Goal: Navigation & Orientation: Find specific page/section

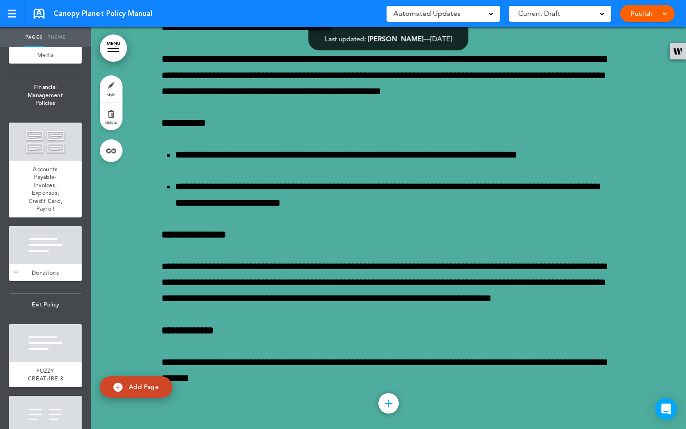
scroll to position [3458, 0]
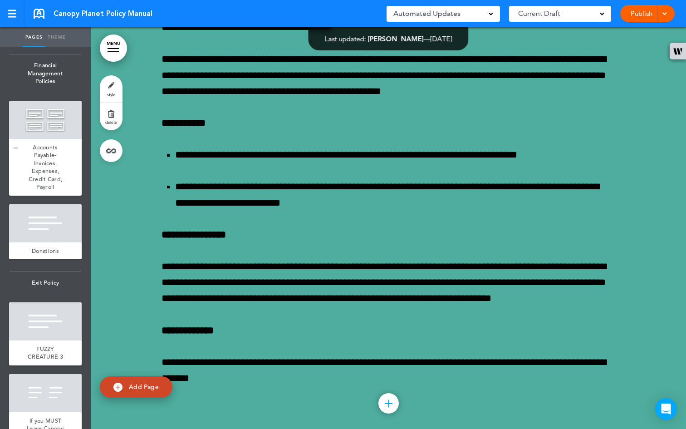
click at [39, 191] on span "Accounts Payable- Invoices, Expenses, Credit Card, Payroll" at bounding box center [46, 167] width 34 height 48
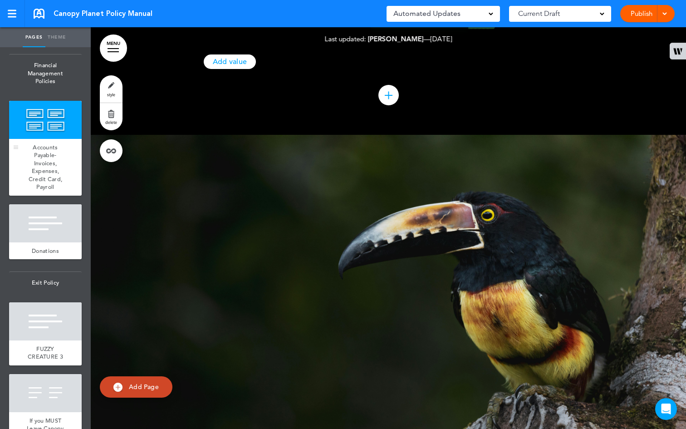
scroll to position [32319, 0]
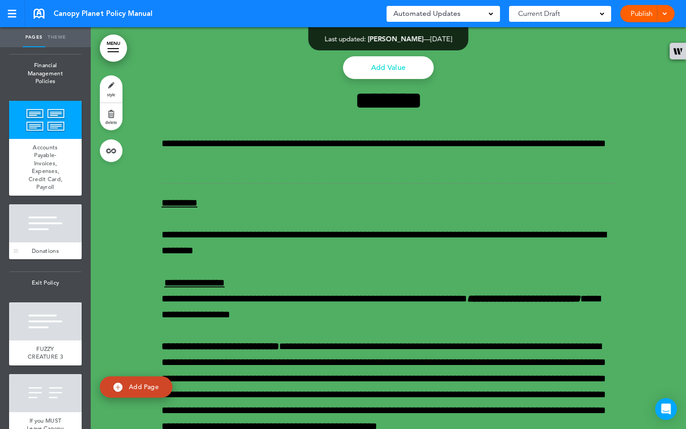
click at [49, 242] on div at bounding box center [45, 223] width 73 height 38
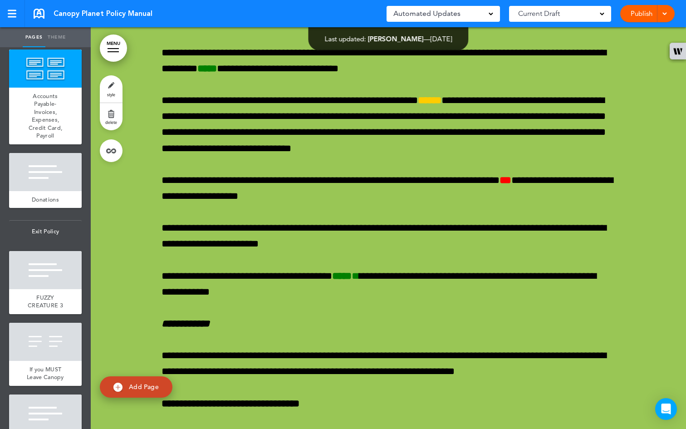
scroll to position [34992, 0]
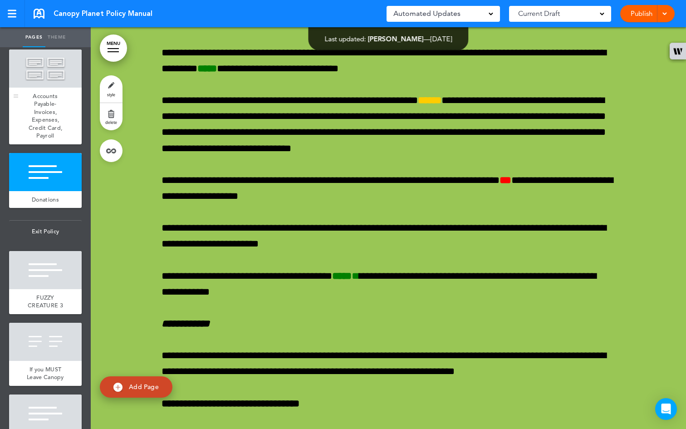
click at [25, 144] on div "Accounts Payable- Invoices, Expenses, Credit Card, Payroll" at bounding box center [45, 116] width 73 height 57
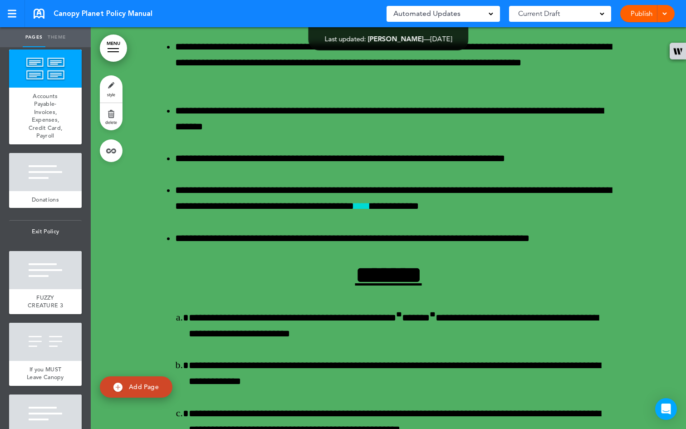
scroll to position [33742, 0]
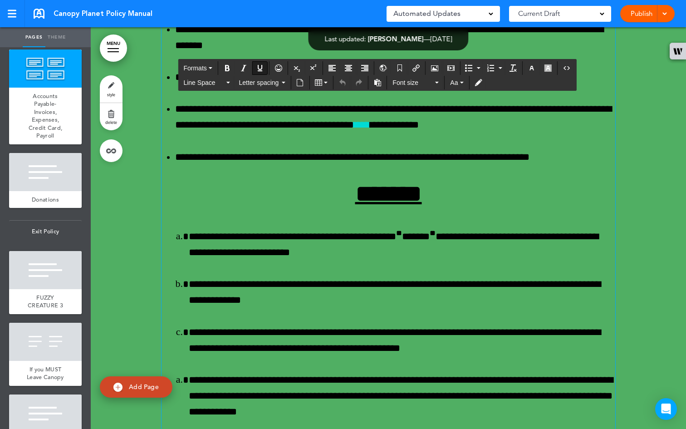
scroll to position [33742, 0]
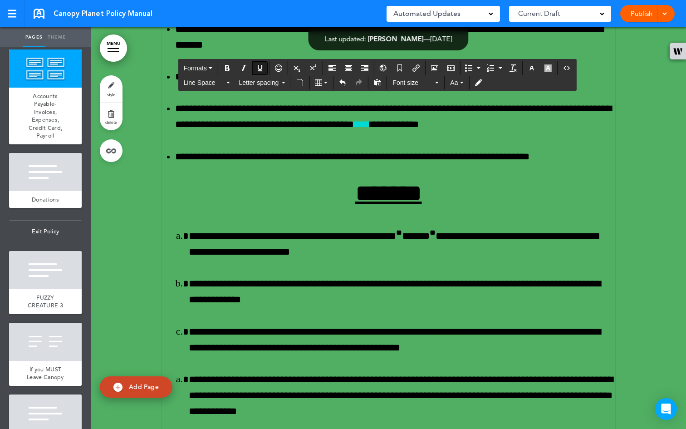
scroll to position [33743, 0]
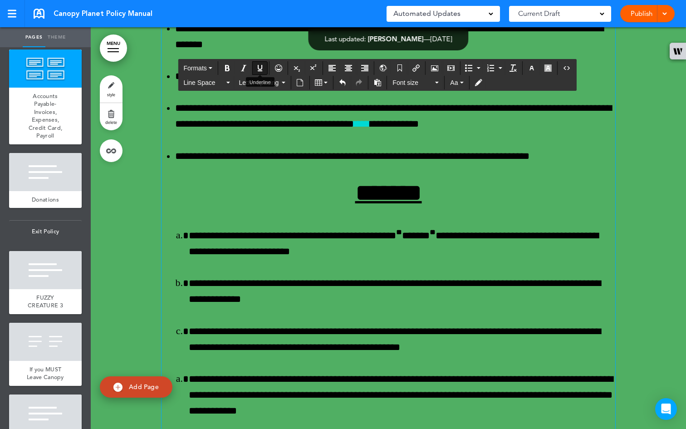
click at [259, 71] on icon "Underline" at bounding box center [259, 67] width 7 height 7
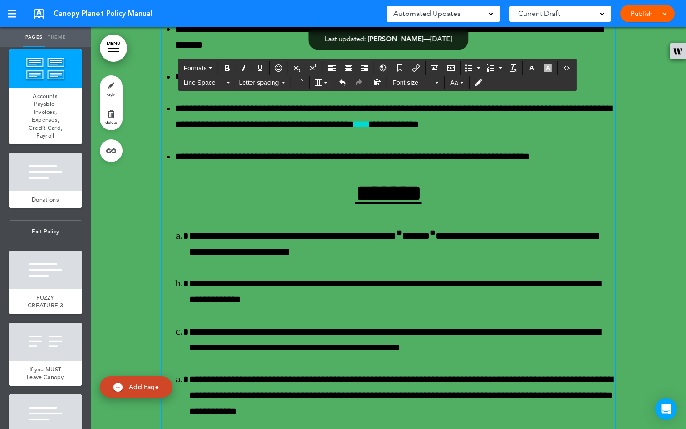
scroll to position [33743, 0]
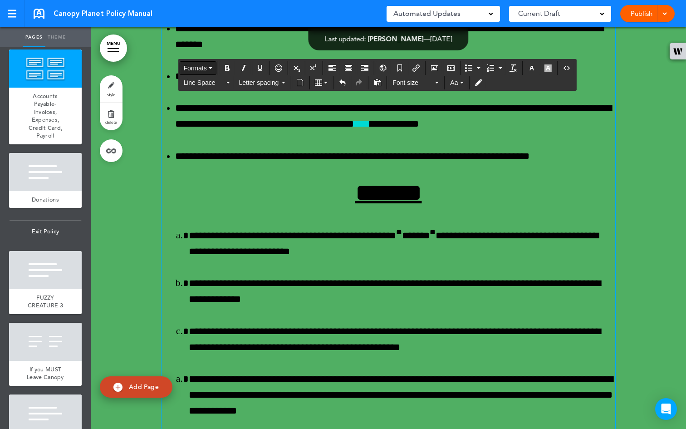
click at [212, 66] on button "Formats" at bounding box center [198, 68] width 36 height 13
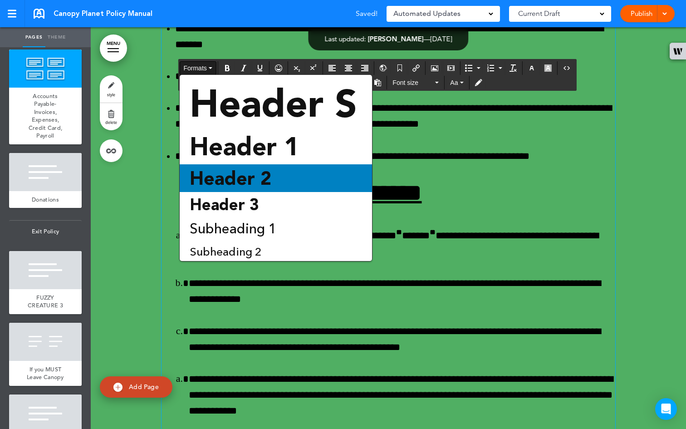
click at [287, 186] on div "Header 2" at bounding box center [276, 178] width 192 height 28
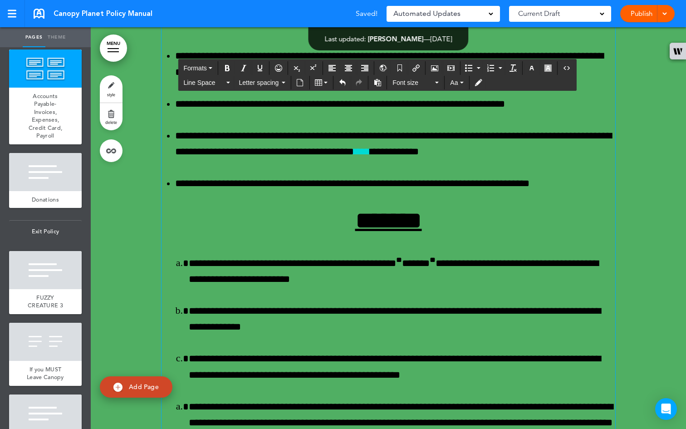
scroll to position [33742, 0]
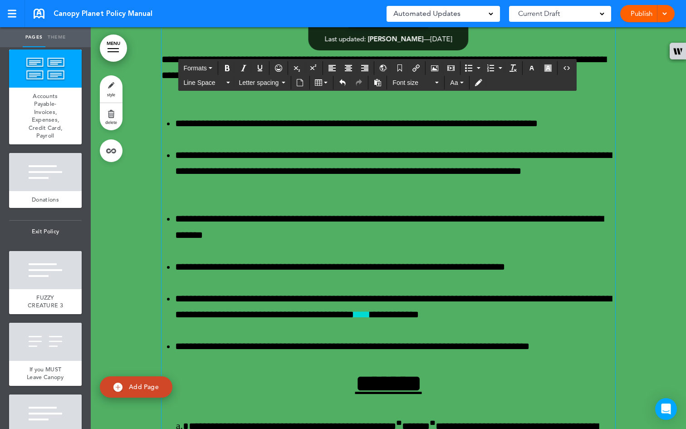
scroll to position [33561, 0]
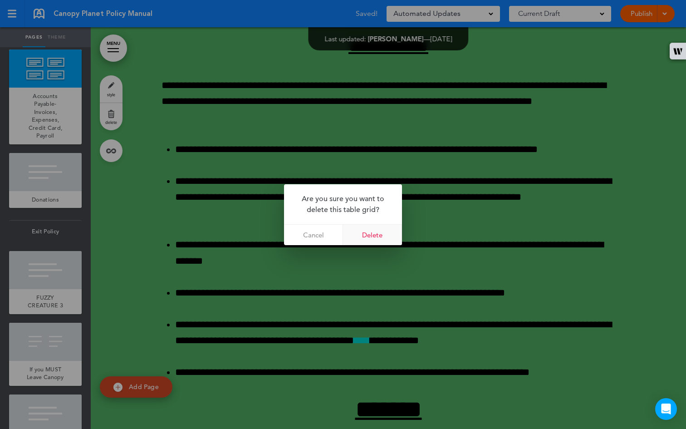
click at [370, 236] on link "Delete" at bounding box center [372, 235] width 59 height 20
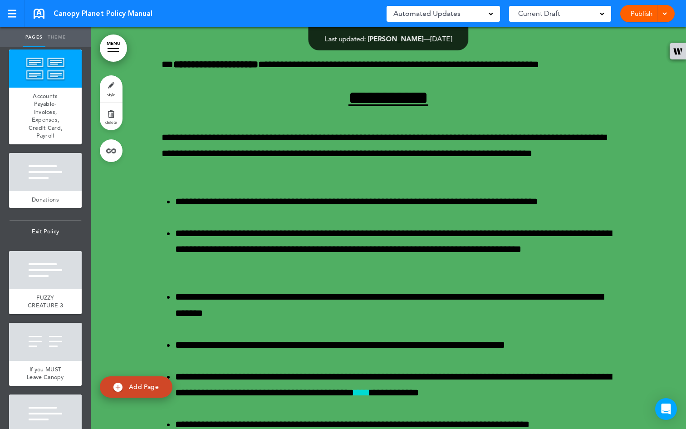
scroll to position [33464, 0]
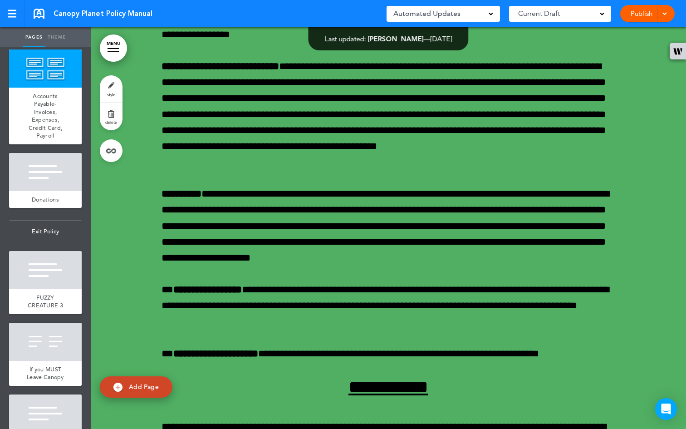
scroll to position [33196, 0]
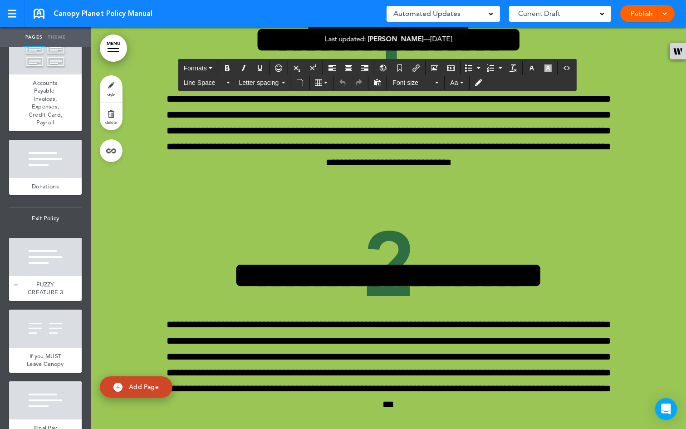
scroll to position [3503, 0]
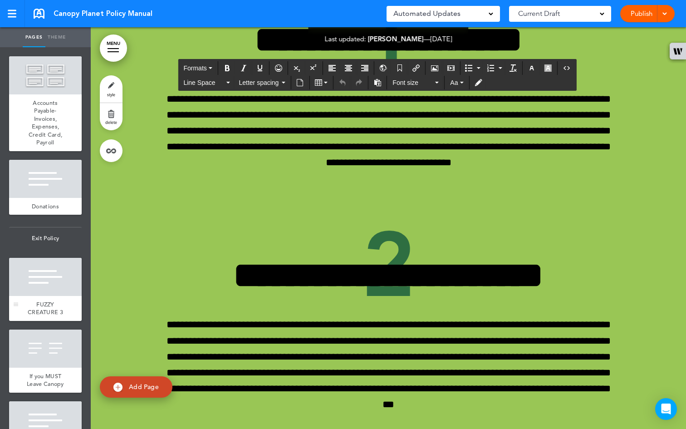
click at [45, 94] on div at bounding box center [45, 75] width 73 height 38
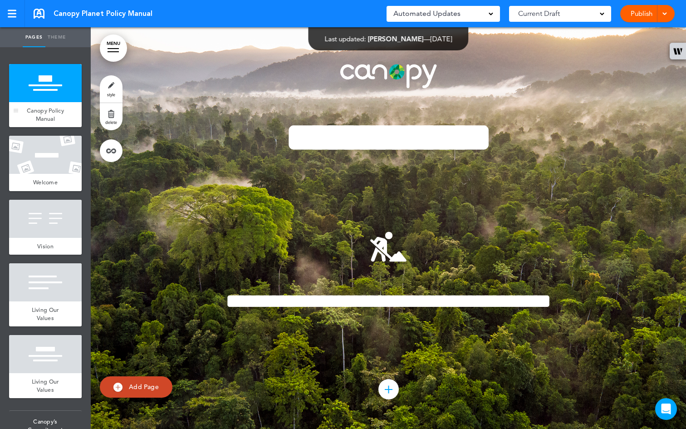
click at [33, 99] on div at bounding box center [45, 83] width 73 height 38
click at [45, 142] on div at bounding box center [45, 155] width 73 height 38
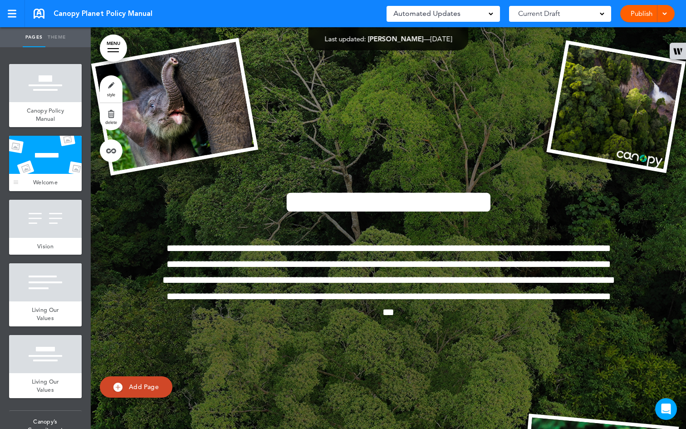
scroll to position [402, 0]
click at [47, 228] on div at bounding box center [45, 219] width 73 height 38
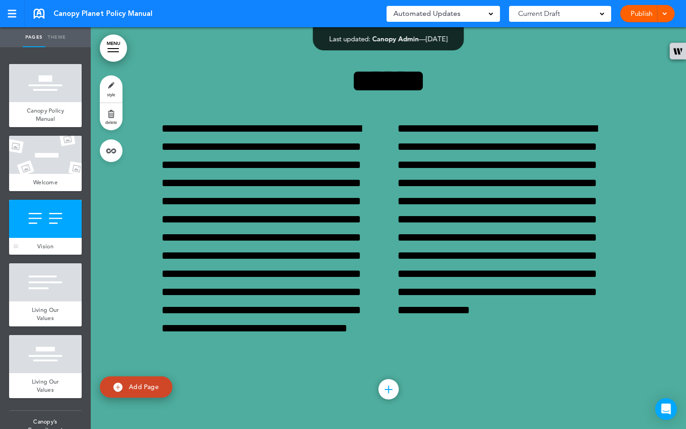
scroll to position [986, 0]
click at [46, 285] on div at bounding box center [45, 282] width 73 height 38
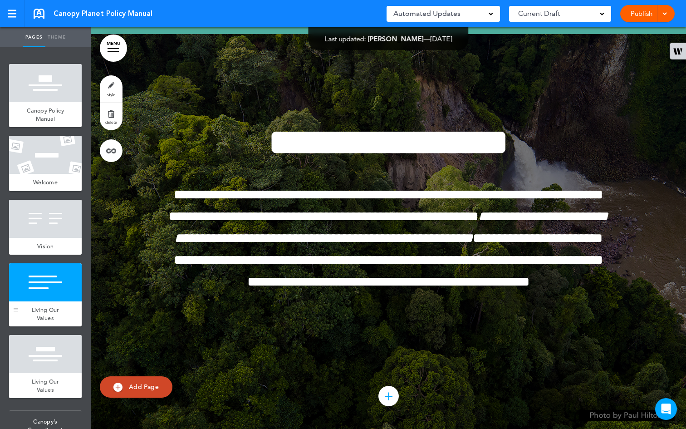
scroll to position [1387, 0]
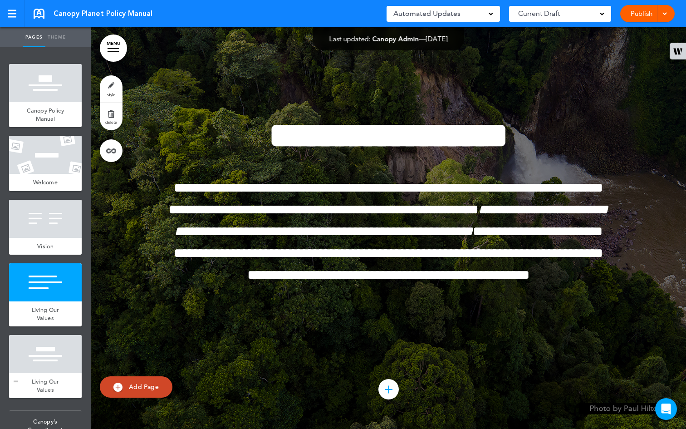
click at [42, 389] on span "Living Our Values" at bounding box center [46, 386] width 28 height 16
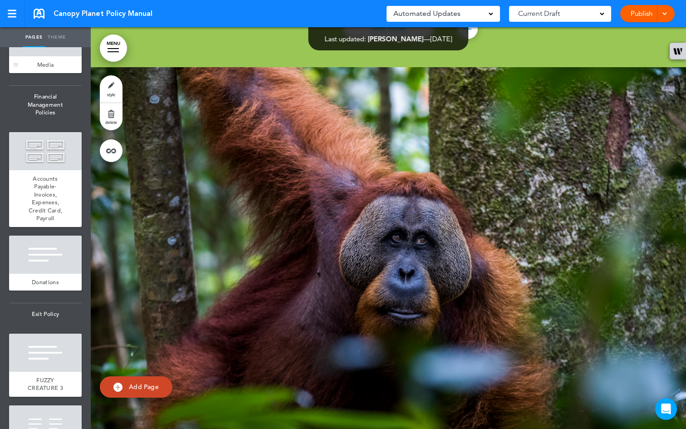
scroll to position [3439, 0]
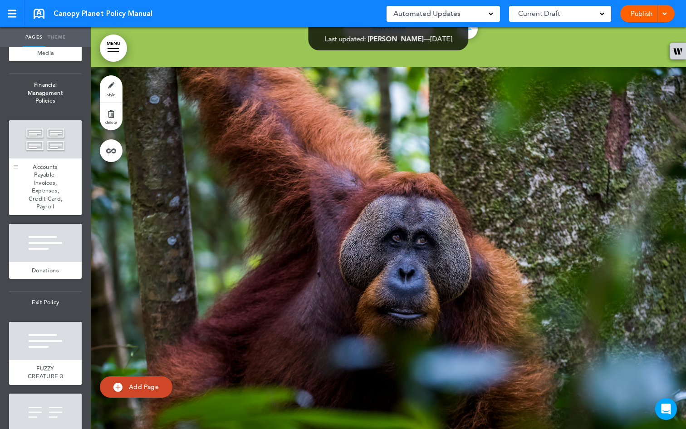
click at [44, 158] on div at bounding box center [45, 139] width 73 height 38
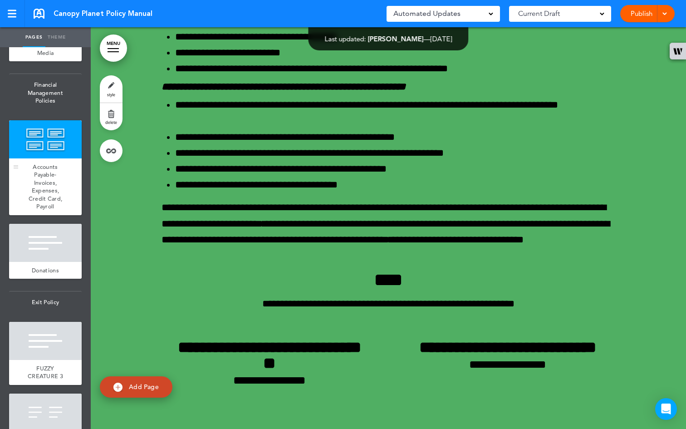
scroll to position [32319, 0]
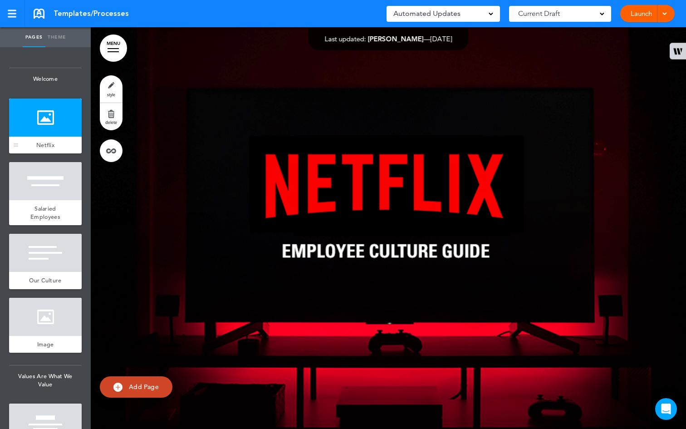
click at [39, 140] on div "Netflix" at bounding box center [45, 145] width 73 height 17
click at [54, 198] on div at bounding box center [45, 181] width 73 height 38
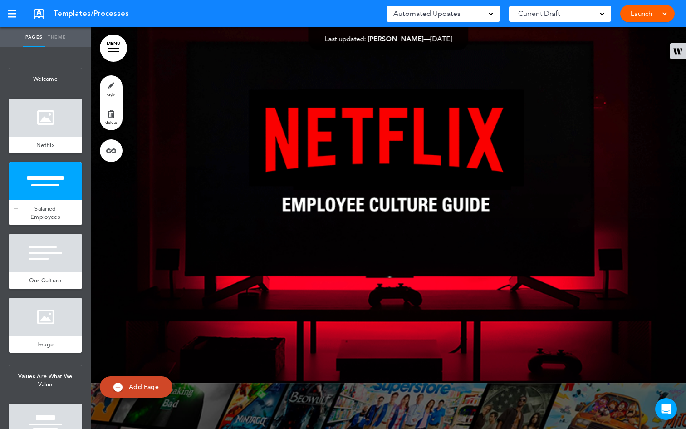
scroll to position [402, 0]
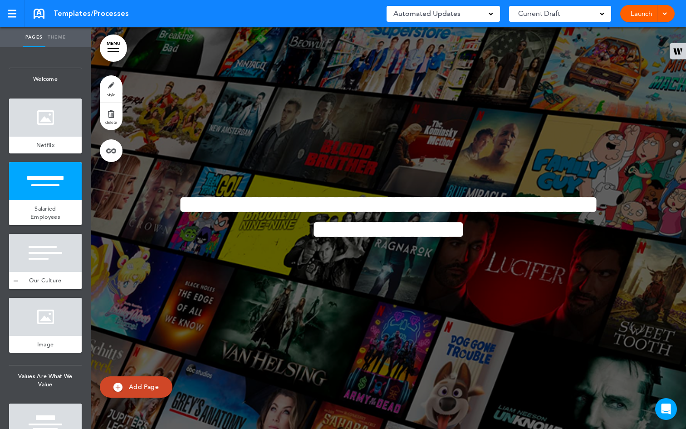
click at [49, 247] on div at bounding box center [45, 253] width 73 height 38
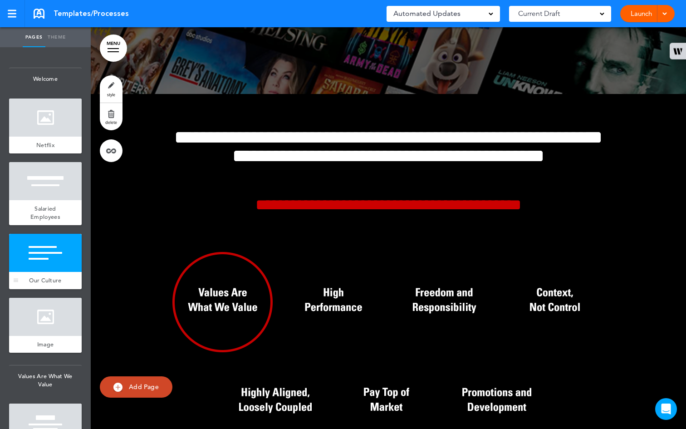
scroll to position [803, 0]
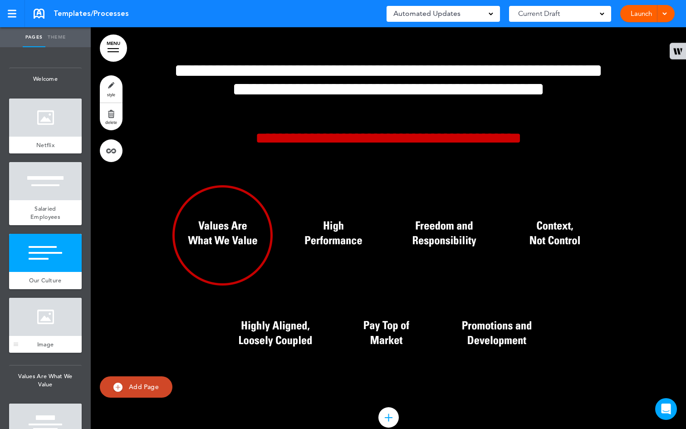
click at [54, 344] on div "Image" at bounding box center [45, 344] width 73 height 17
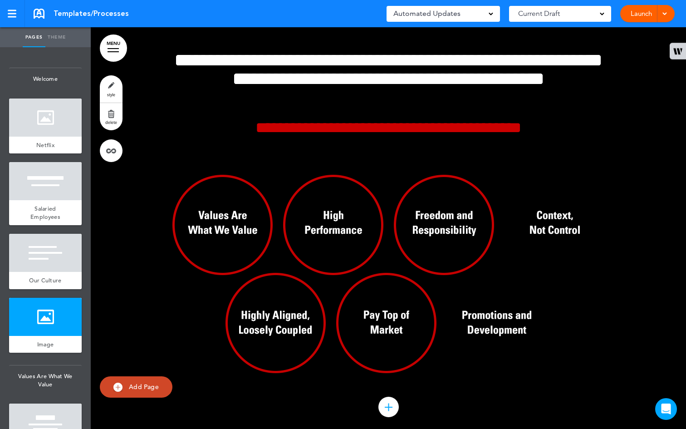
scroll to position [687, 0]
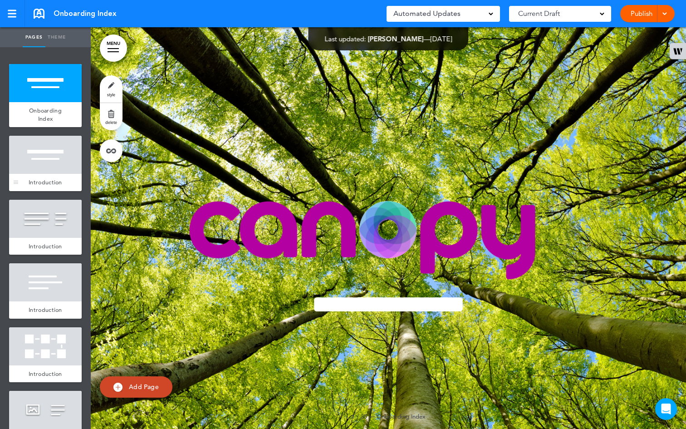
click at [33, 148] on div at bounding box center [45, 155] width 73 height 38
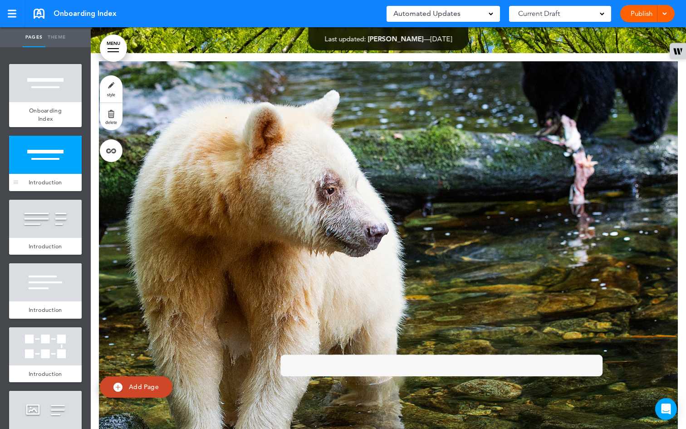
scroll to position [402, 0]
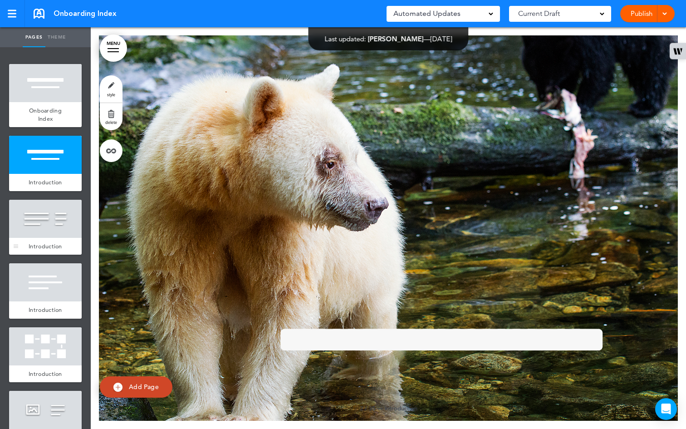
click at [40, 210] on div at bounding box center [45, 219] width 73 height 38
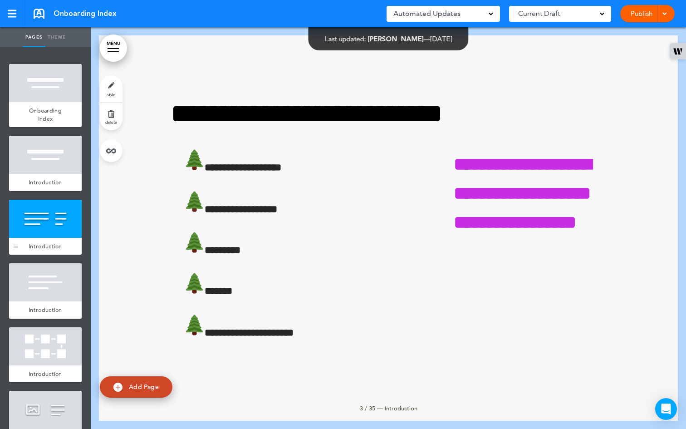
scroll to position [803, 0]
click at [37, 282] on div at bounding box center [45, 282] width 73 height 38
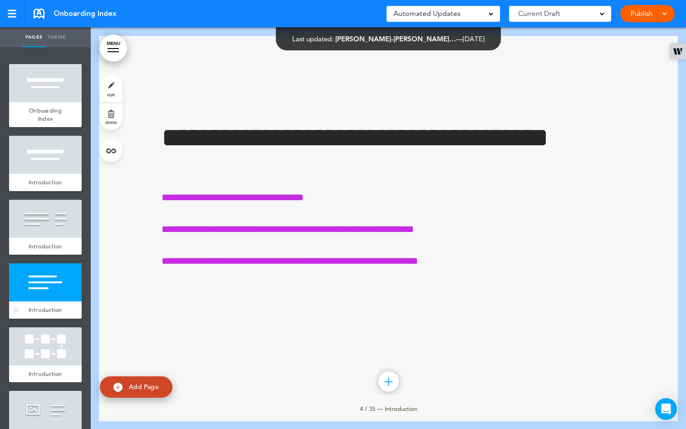
scroll to position [1205, 0]
click at [46, 335] on div at bounding box center [45, 346] width 73 height 38
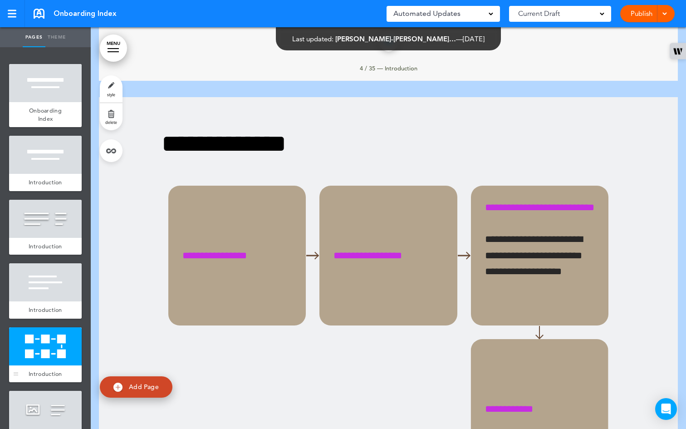
scroll to position [1607, 0]
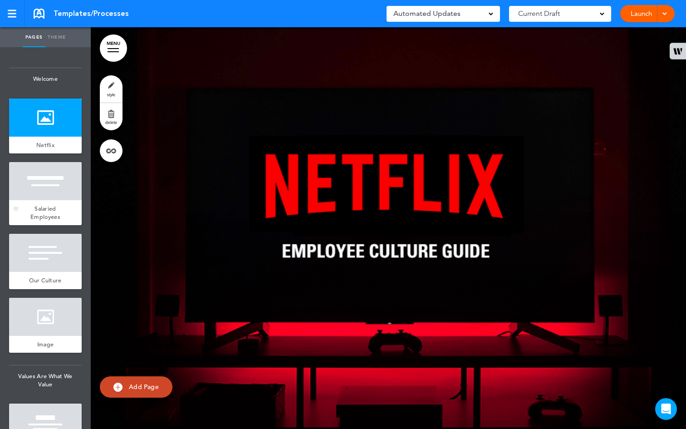
click at [52, 207] on span "Salaried Employees" at bounding box center [45, 213] width 30 height 16
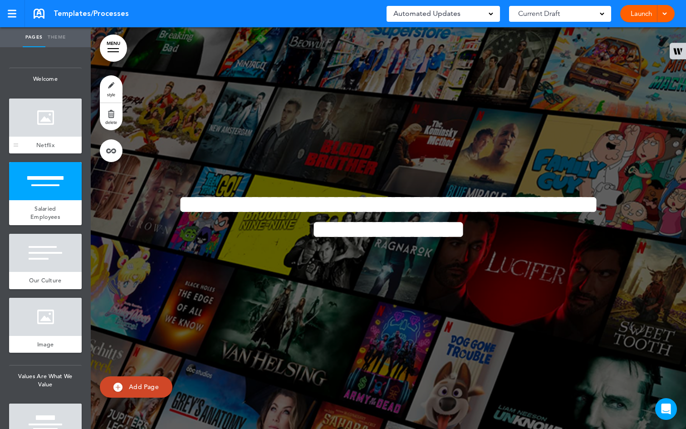
click at [28, 125] on div at bounding box center [45, 118] width 73 height 38
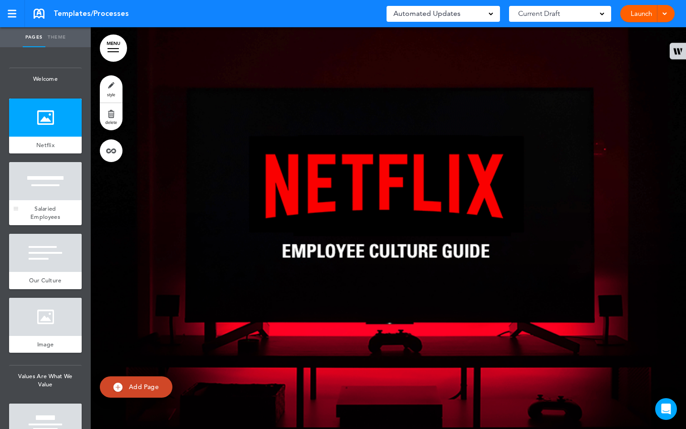
click at [50, 202] on div "Salaried Employees" at bounding box center [45, 212] width 73 height 25
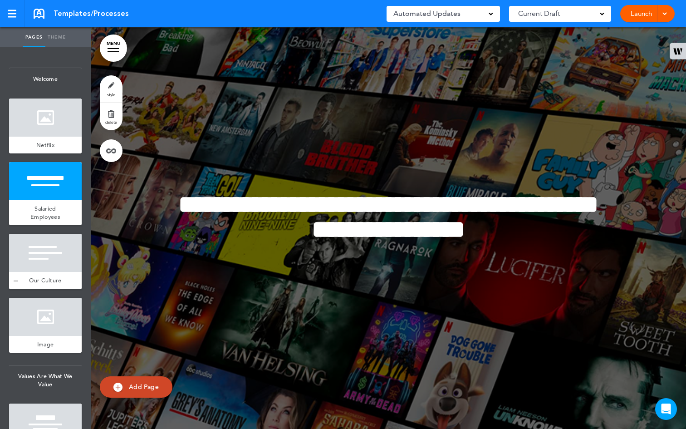
click at [54, 246] on div at bounding box center [45, 253] width 73 height 38
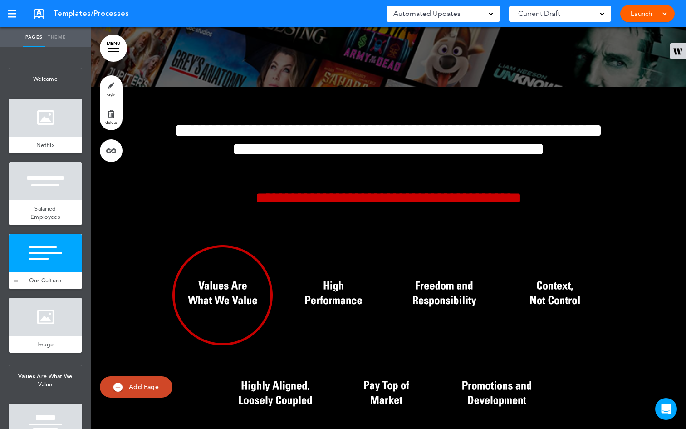
scroll to position [803, 0]
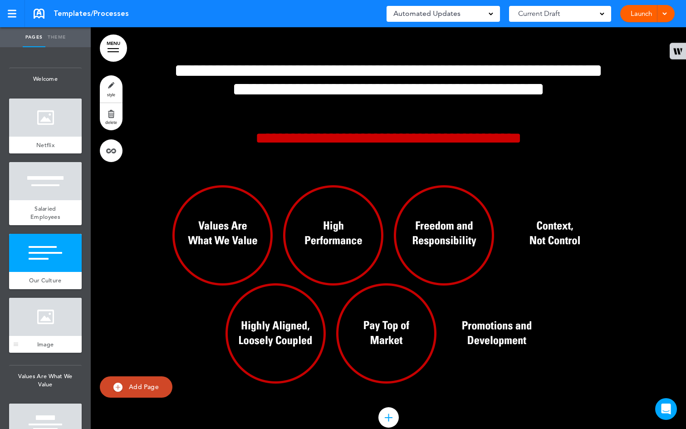
click at [48, 317] on div at bounding box center [45, 317] width 73 height 38
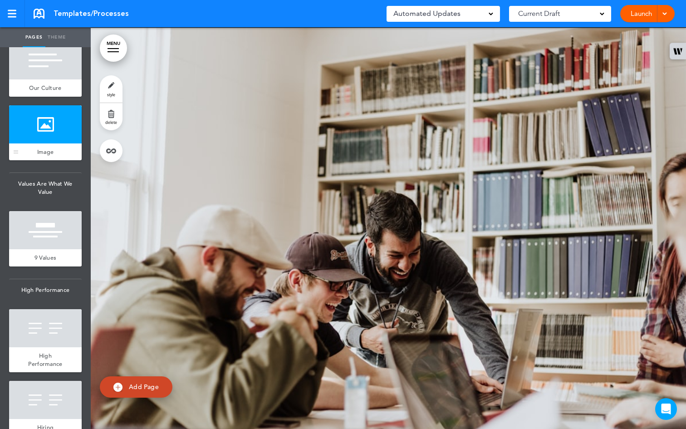
scroll to position [261, 0]
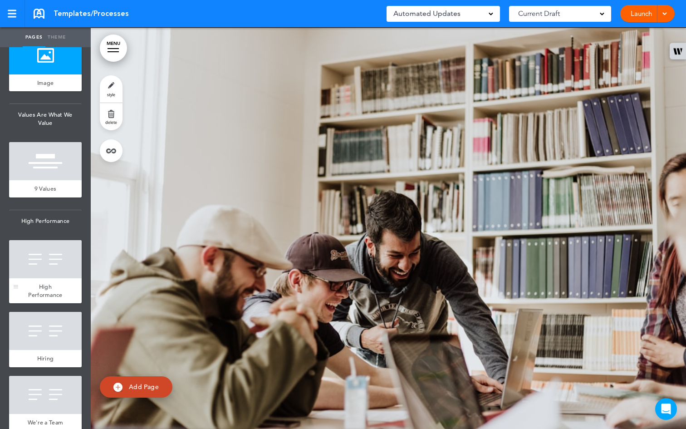
click at [46, 299] on span "High Performance" at bounding box center [45, 291] width 34 height 16
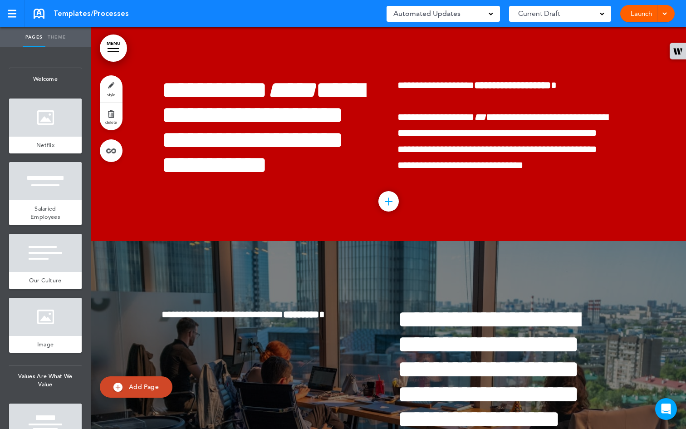
click at [54, 38] on link "Theme" at bounding box center [56, 37] width 23 height 20
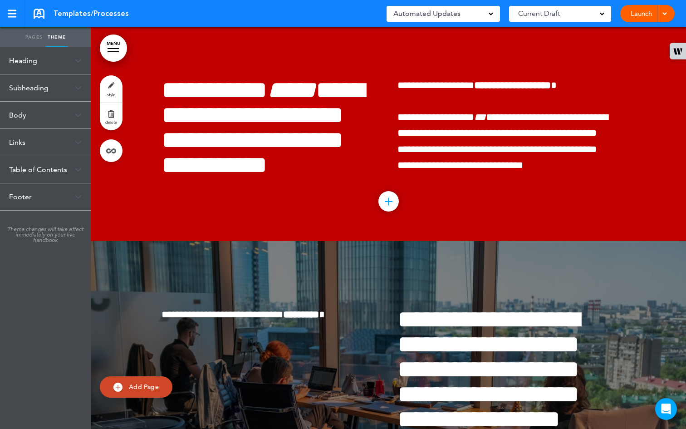
click at [29, 35] on link "Pages" at bounding box center [34, 37] width 23 height 20
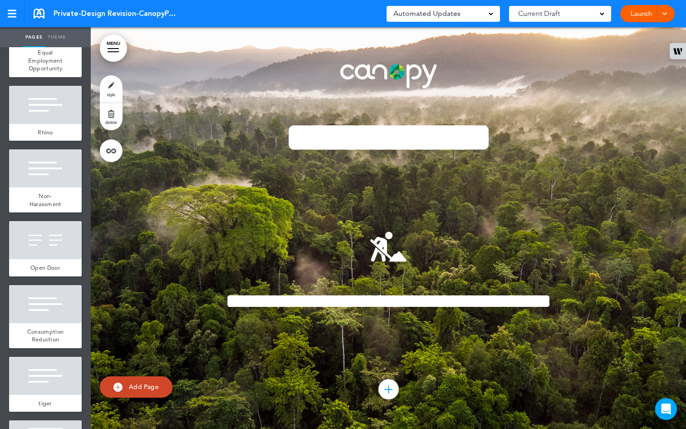
scroll to position [603, 0]
click at [33, 72] on span "Equal Employment Opportunity" at bounding box center [45, 60] width 34 height 24
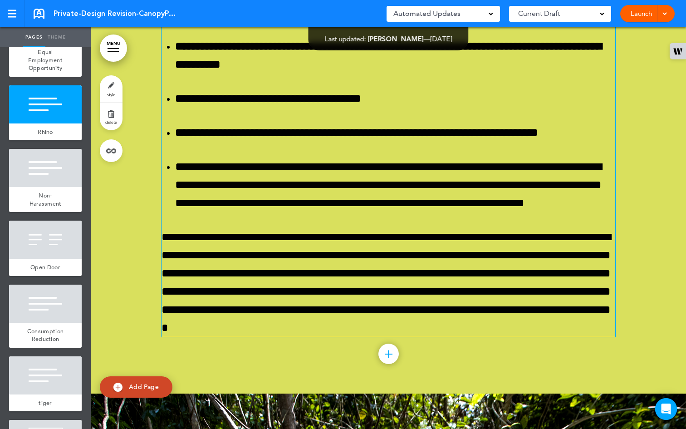
scroll to position [4948, 0]
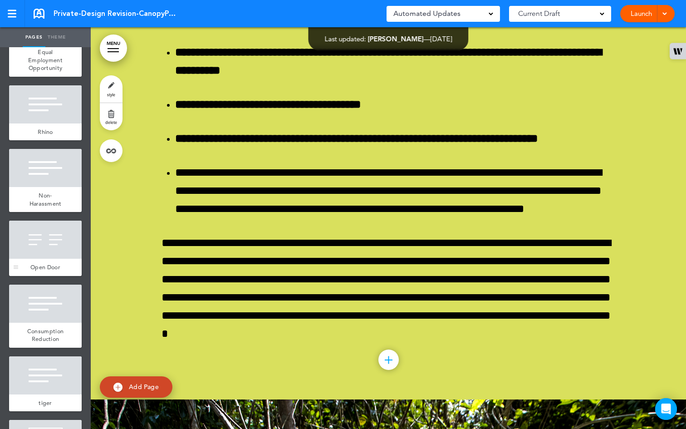
click at [55, 259] on div at bounding box center [45, 240] width 73 height 38
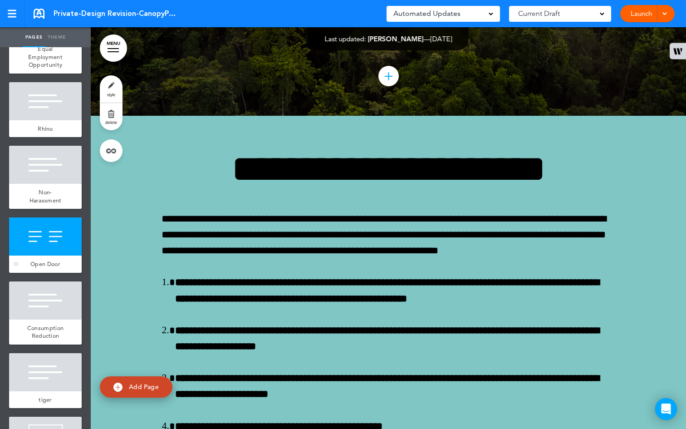
scroll to position [618, 0]
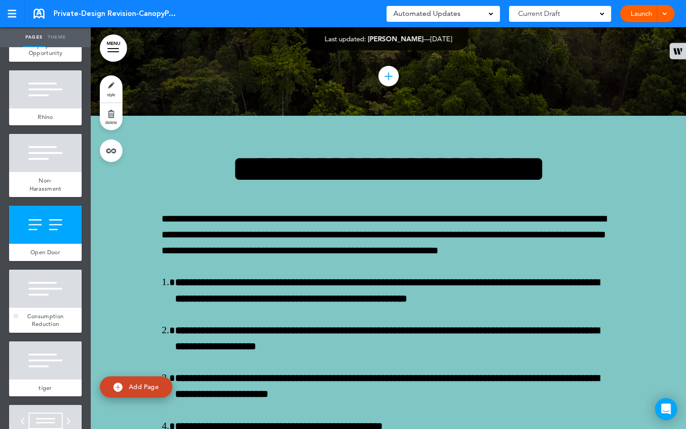
click at [46, 305] on div at bounding box center [45, 289] width 73 height 38
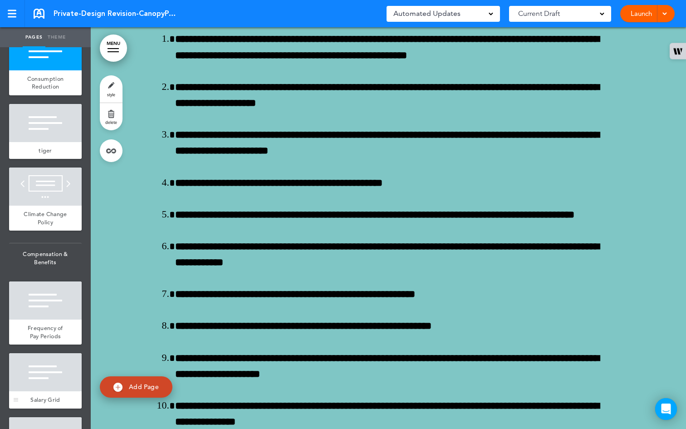
scroll to position [1003, 0]
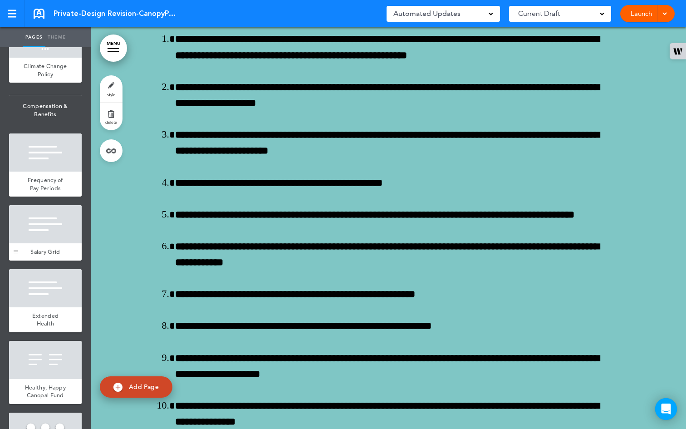
click at [48, 243] on div at bounding box center [45, 224] width 73 height 38
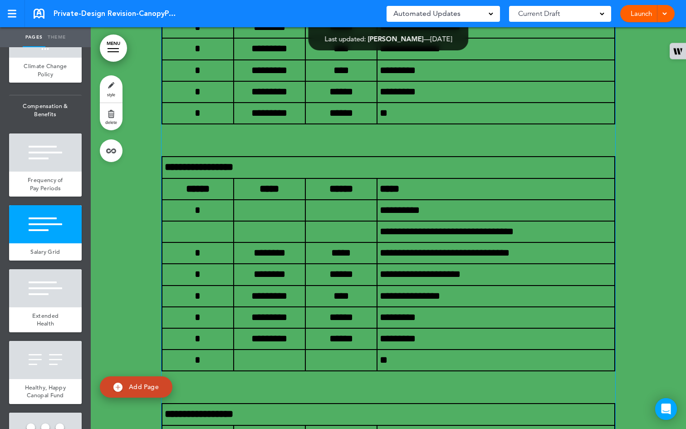
scroll to position [9555, 0]
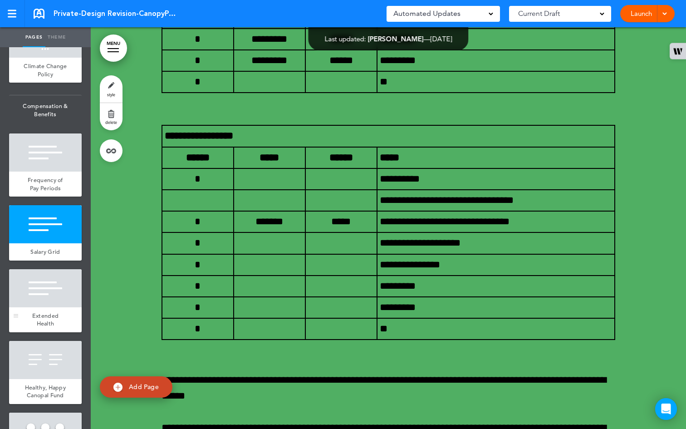
click at [37, 307] on div at bounding box center [45, 288] width 73 height 38
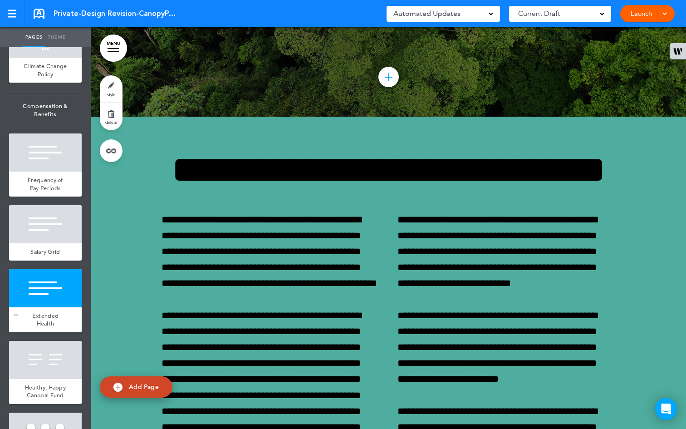
click at [48, 307] on div at bounding box center [45, 288] width 73 height 38
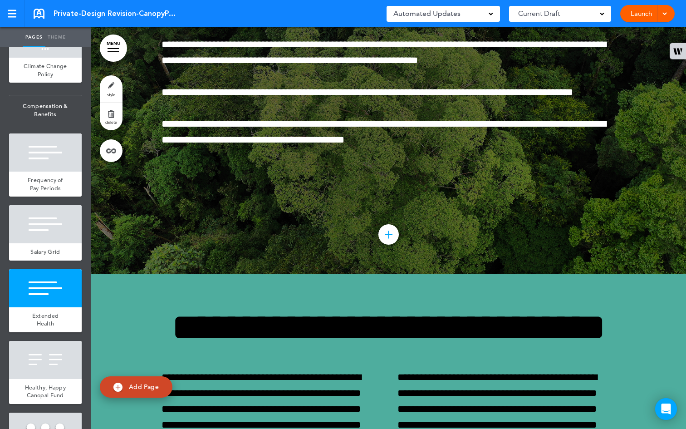
scroll to position [10239, 0]
